Goal: Task Accomplishment & Management: Check status

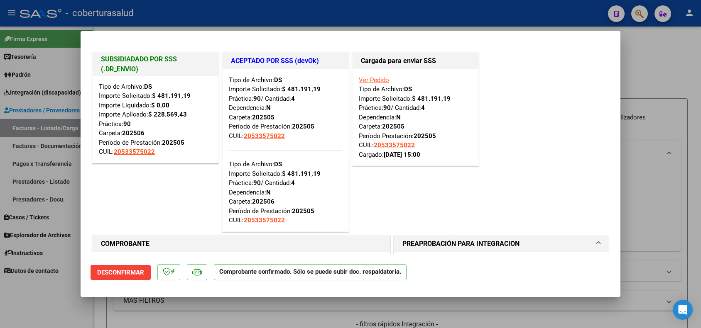
click at [642, 123] on div at bounding box center [350, 164] width 701 height 328
type input "$ 0,00"
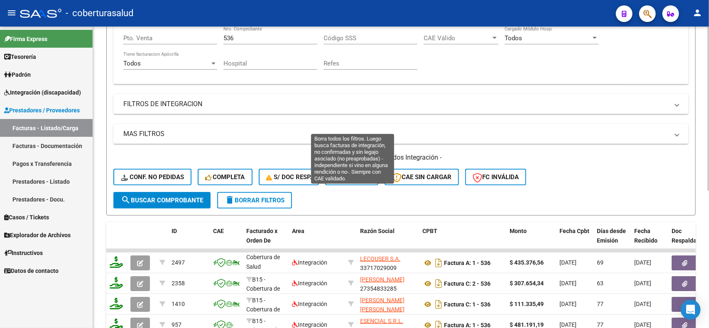
scroll to position [116, 0]
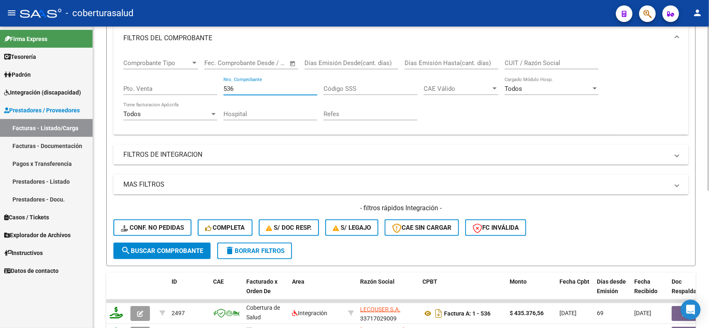
drag, startPoint x: 227, startPoint y: 90, endPoint x: 216, endPoint y: 90, distance: 10.8
click at [216, 90] on div "Comprobante Tipo Comprobante Tipo Start date – End date Fec. Comprobante Desde …" at bounding box center [400, 89] width 555 height 77
type input "208"
click at [266, 145] on mat-expansion-panel-header "FILTROS DE INTEGRACION" at bounding box center [400, 155] width 575 height 20
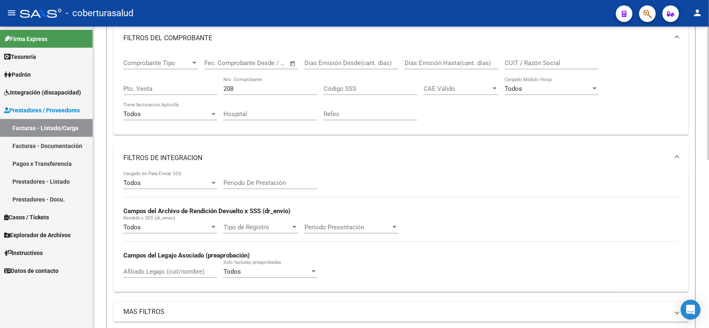
click at [266, 145] on mat-expansion-panel-header "FILTROS DE INTEGRACION" at bounding box center [400, 158] width 575 height 27
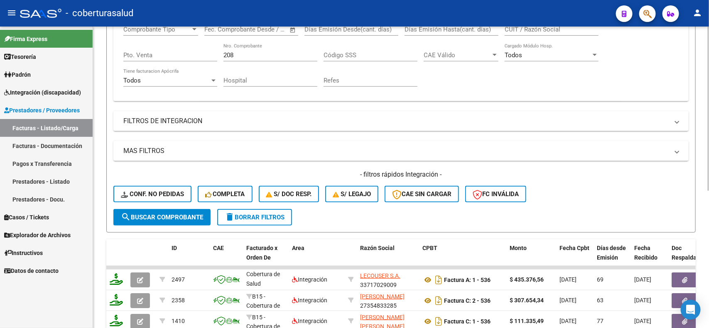
scroll to position [168, 0]
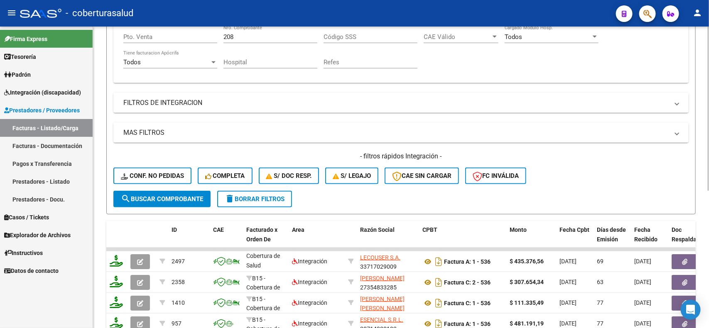
click at [180, 200] on button "search Buscar Comprobante" at bounding box center [161, 199] width 97 height 17
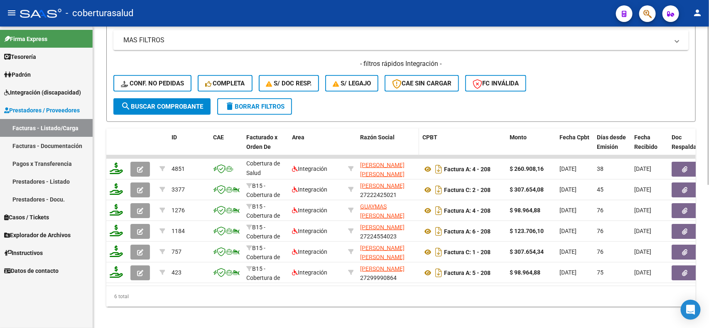
scroll to position [272, 0]
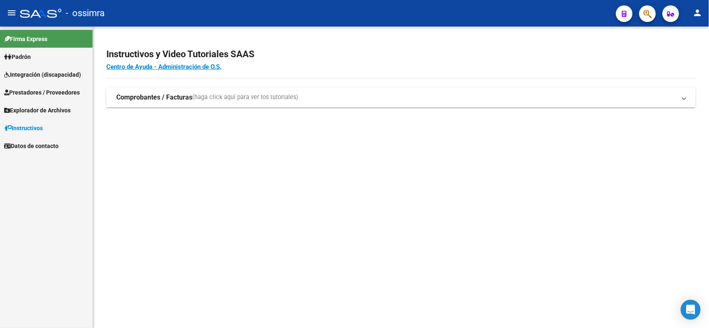
click at [36, 92] on span "Prestadores / Proveedores" at bounding box center [42, 92] width 76 height 9
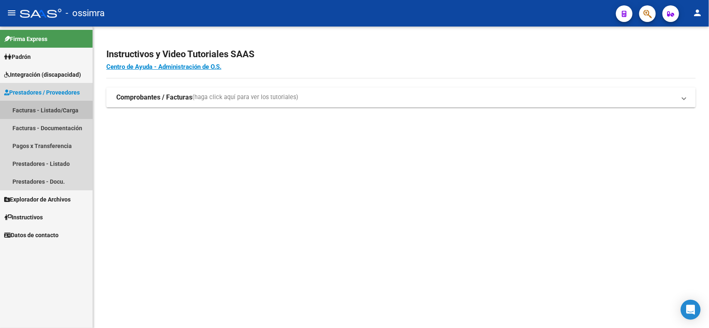
click at [27, 106] on link "Facturas - Listado/Carga" at bounding box center [46, 110] width 93 height 18
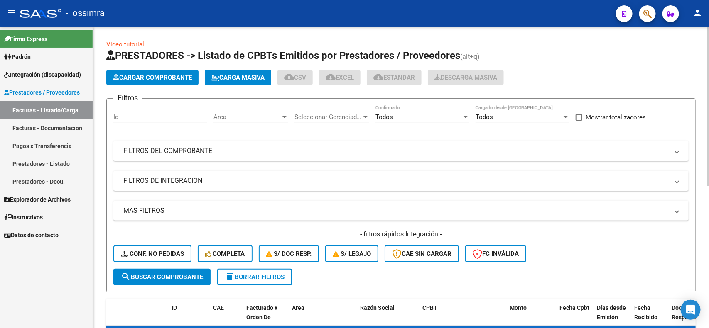
click at [311, 151] on mat-panel-title "FILTROS DEL COMPROBANTE" at bounding box center [395, 151] width 545 height 9
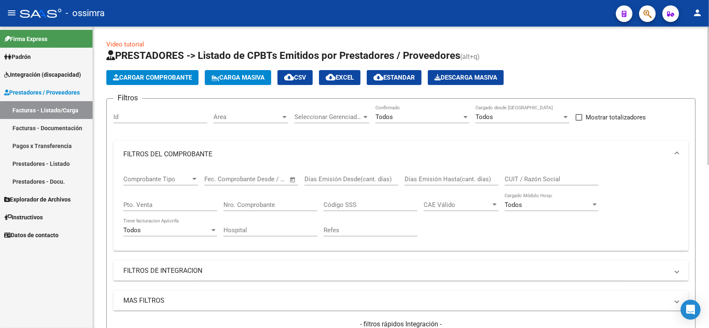
click at [279, 201] on input "Nro. Comprobante" at bounding box center [270, 204] width 94 height 7
type input "208"
click at [351, 194] on div "Código SSS" at bounding box center [370, 203] width 94 height 18
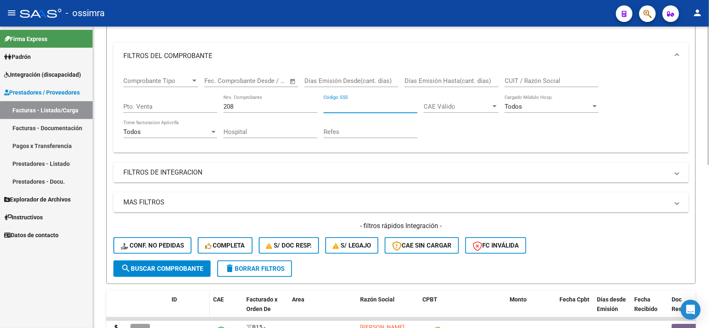
scroll to position [156, 0]
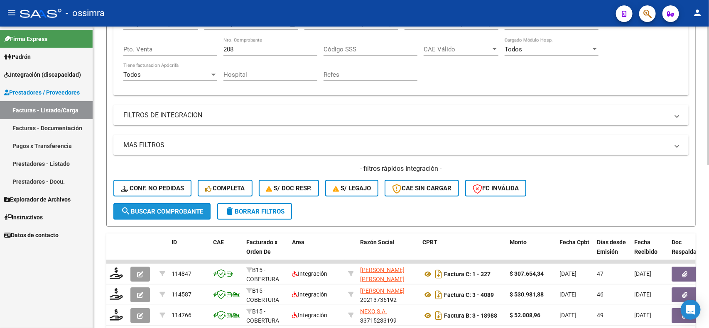
click at [165, 210] on span "search Buscar Comprobante" at bounding box center [162, 211] width 82 height 7
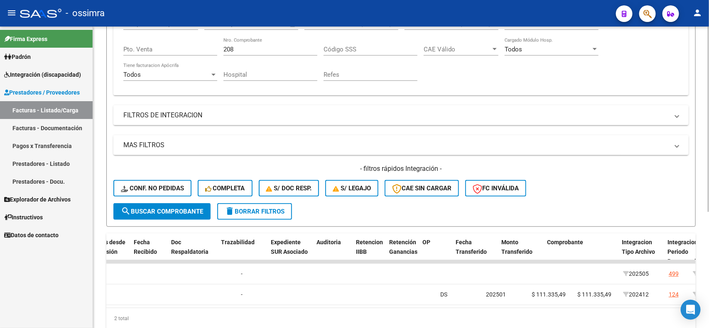
scroll to position [0, 0]
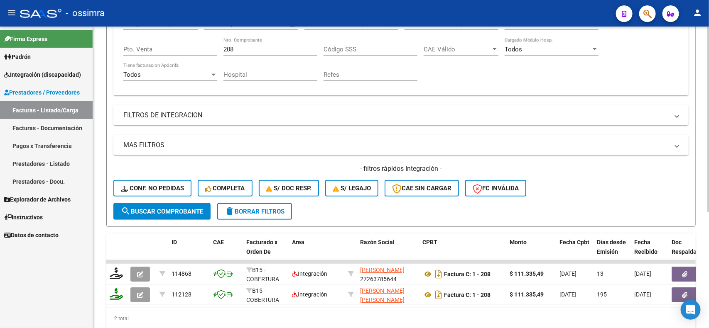
click at [676, 182] on div "- filtros rápidos Integración - Conf. no pedidas Completa S/ Doc Resp. S/ legaj…" at bounding box center [400, 183] width 575 height 39
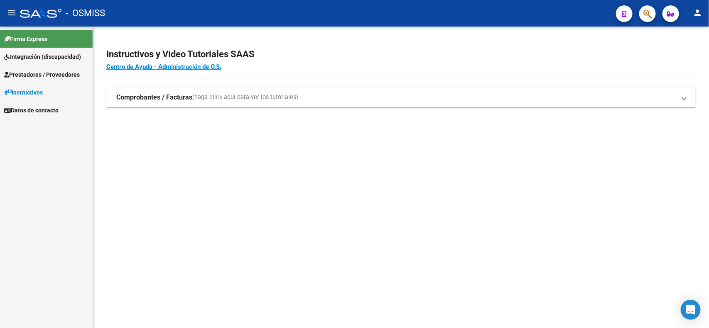
click at [28, 75] on span "Prestadores / Proveedores" at bounding box center [42, 74] width 76 height 9
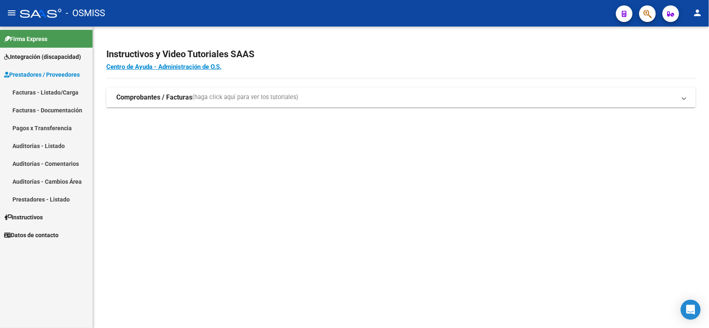
click at [39, 96] on link "Facturas - Listado/Carga" at bounding box center [46, 92] width 93 height 18
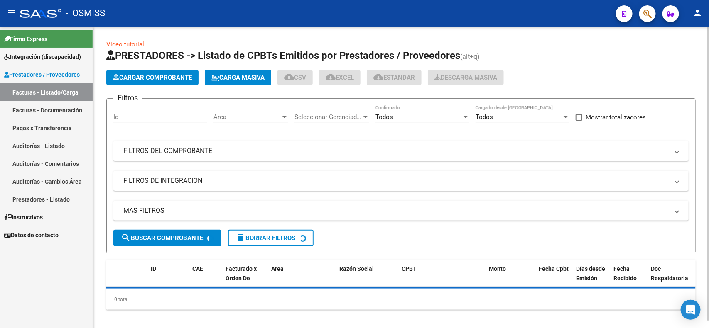
click at [198, 152] on mat-panel-title "FILTROS DEL COMPROBANTE" at bounding box center [395, 151] width 545 height 9
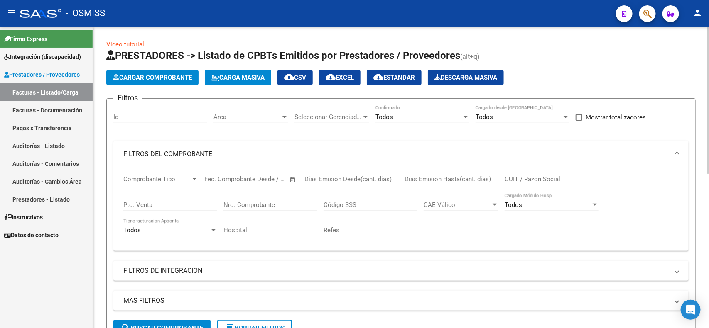
click at [287, 206] on input "Nro. Comprobante" at bounding box center [270, 204] width 94 height 7
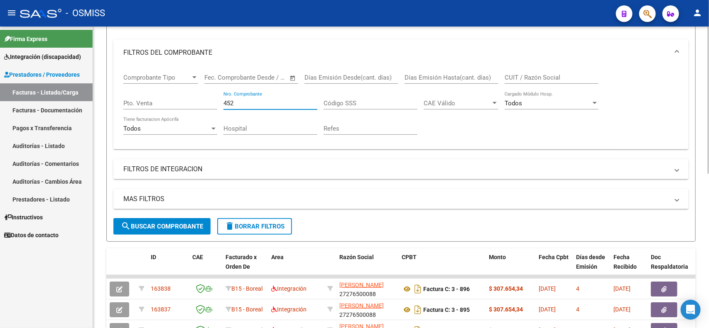
scroll to position [104, 0]
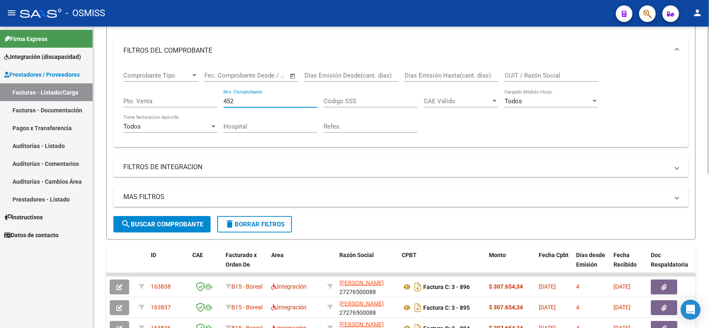
type input "452"
click at [176, 225] on span "search Buscar Comprobante" at bounding box center [162, 224] width 82 height 7
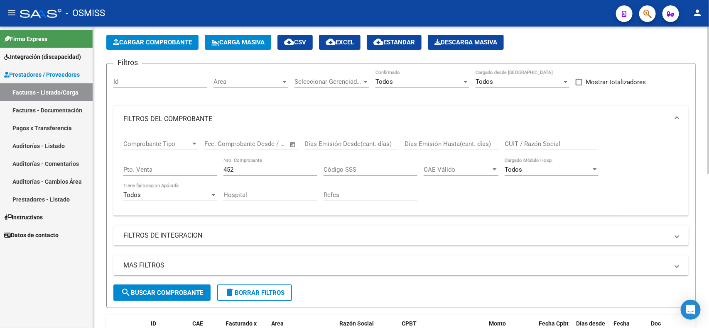
scroll to position [0, 0]
